Goal: Transaction & Acquisition: Purchase product/service

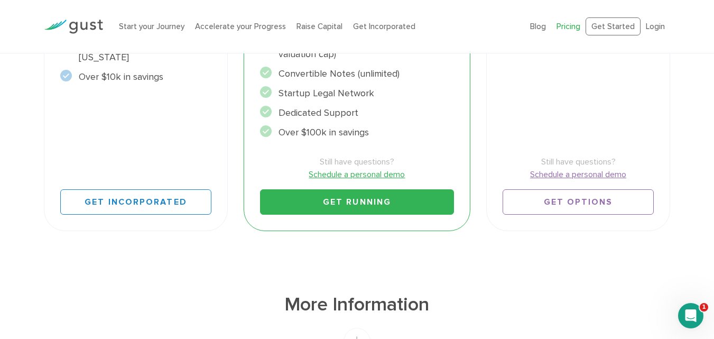
scroll to position [420, 0]
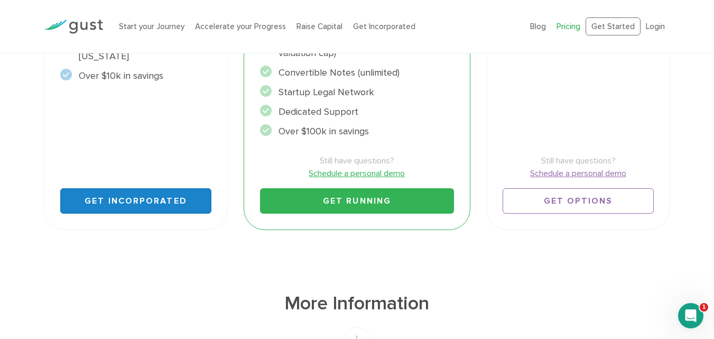
click at [121, 188] on link "Get Incorporated" at bounding box center [136, 200] width 152 height 25
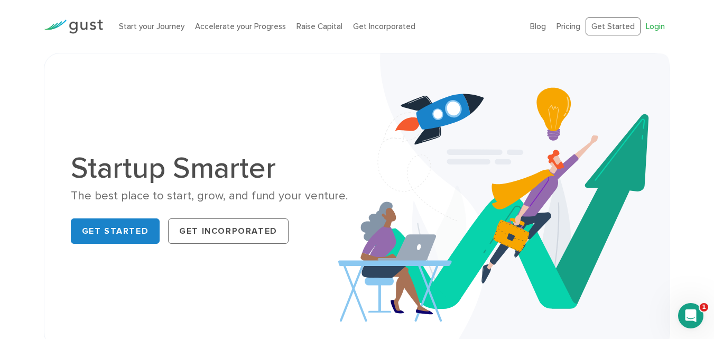
click at [660, 25] on link "Login" at bounding box center [655, 27] width 19 height 10
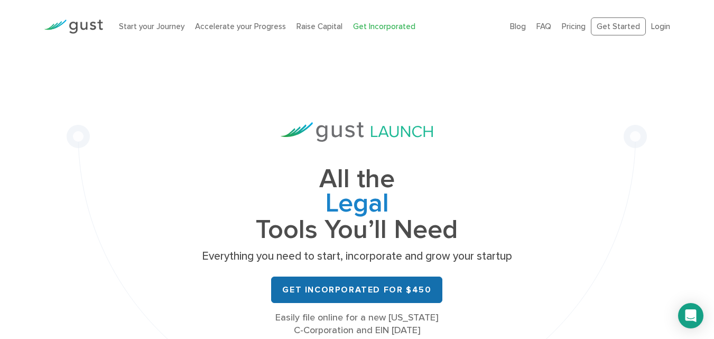
click at [328, 284] on link "Get Incorporated for $450" at bounding box center [356, 290] width 171 height 26
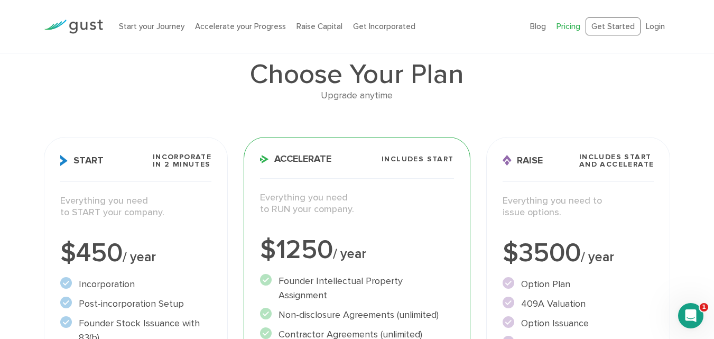
scroll to position [67, 0]
